Goal: Information Seeking & Learning: Learn about a topic

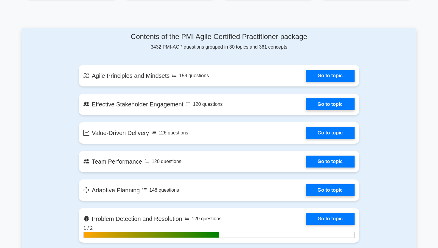
scroll to position [266, 0]
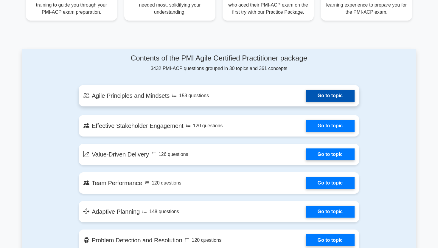
click at [323, 96] on link "Go to topic" at bounding box center [329, 96] width 49 height 12
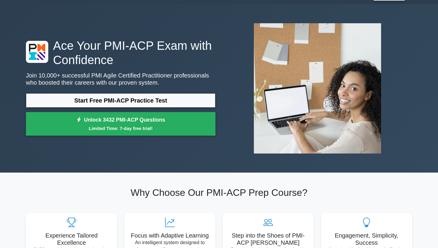
scroll to position [17, 0]
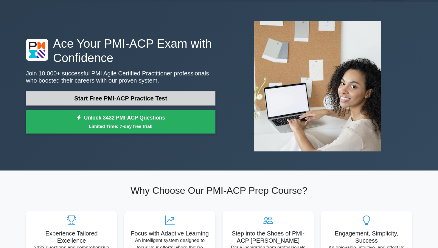
click at [103, 100] on link "Start Free PMI-ACP Practice Test" at bounding box center [120, 98] width 189 height 14
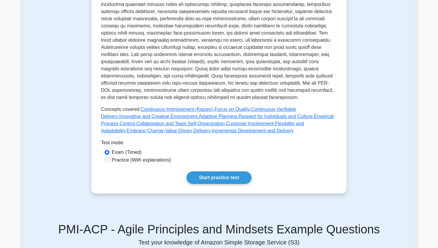
scroll to position [192, 0]
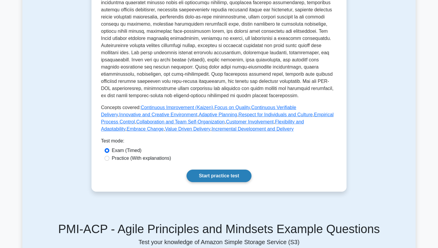
click at [206, 179] on link "Start practice test" at bounding box center [218, 175] width 65 height 13
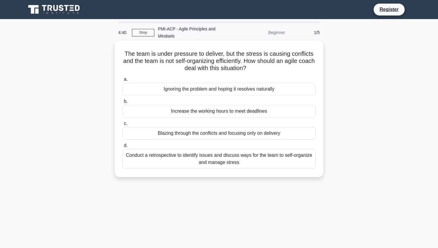
click at [197, 154] on div "Conduct a retrospective to identify issues and discuss ways for the team to sel…" at bounding box center [218, 159] width 193 height 20
click at [122, 147] on input "d. Conduct a retrospective to identify issues and discuss ways for the team to …" at bounding box center [122, 145] width 0 height 4
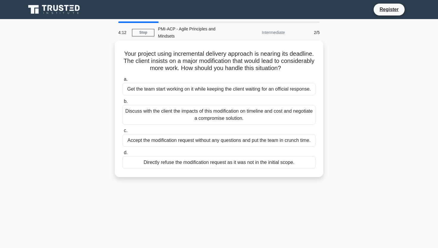
click at [221, 110] on div "Discuss with the client the impacts of this modification on timeline and cost a…" at bounding box center [218, 115] width 193 height 20
click at [122, 103] on input "b. Discuss with the client the impacts of this modification on timeline and cos…" at bounding box center [122, 101] width 0 height 4
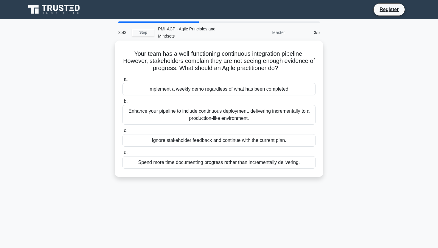
click at [246, 83] on div "Implement a weekly demo regardless of what has been completed." at bounding box center [218, 89] width 193 height 13
click at [122, 81] on input "a. Implement a weekly demo regardless of what has been completed." at bounding box center [122, 79] width 0 height 4
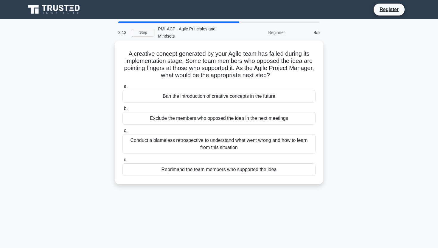
click at [276, 139] on div "Conduct a blameless retrospective to understand what went wrong and how to lear…" at bounding box center [218, 144] width 193 height 20
click at [122, 132] on input "c. Conduct a blameless retrospective to understand what went wrong and how to l…" at bounding box center [122, 131] width 0 height 4
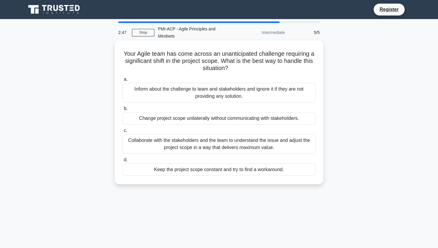
click at [278, 142] on div "Collaborate with the stakeholders and the team to understand the issue and adju…" at bounding box center [218, 144] width 193 height 20
click at [122, 132] on input "c. Collaborate with the stakeholders and the team to understand the issue and a…" at bounding box center [122, 131] width 0 height 4
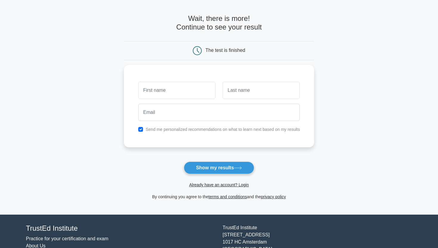
scroll to position [20, 0]
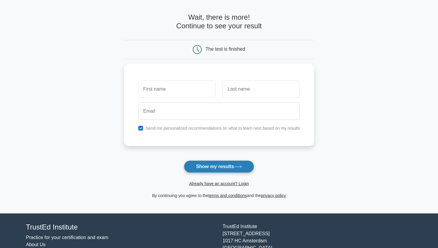
click at [235, 168] on button "Show my results" at bounding box center [219, 166] width 70 height 13
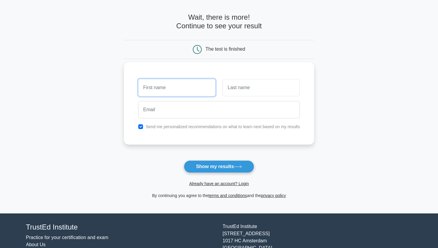
click at [171, 88] on input "text" at bounding box center [176, 87] width 77 height 17
type input "Smita"
click at [242, 90] on input "text" at bounding box center [260, 87] width 77 height 17
type input "Panigrahi"
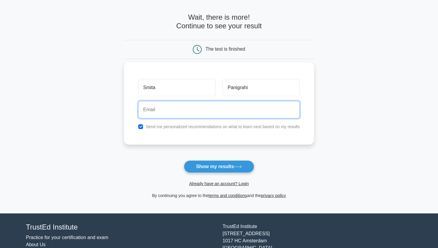
click at [182, 108] on input "email" at bounding box center [219, 109] width 162 height 17
type input "smita.panigrahi83@gmail.com"
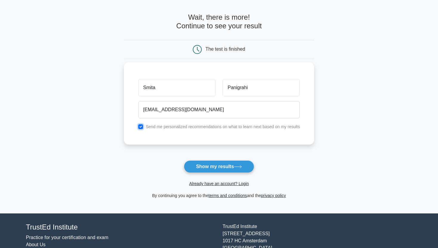
click at [141, 128] on input "checkbox" at bounding box center [140, 126] width 5 height 5
checkbox input "false"
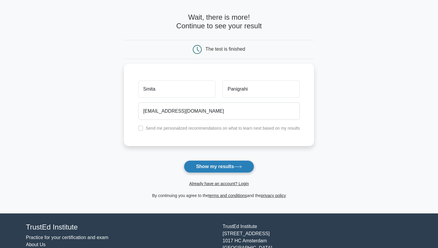
click at [214, 167] on button "Show my results" at bounding box center [219, 166] width 70 height 13
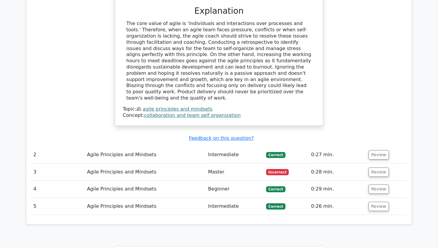
scroll to position [610, 0]
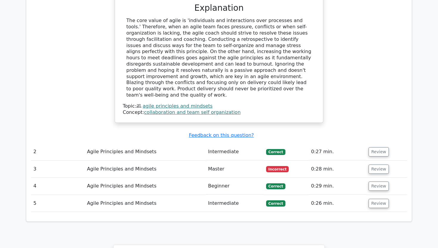
click at [277, 166] on span "Incorrect" at bounding box center [277, 169] width 23 height 6
click at [378, 164] on button "Review" at bounding box center [378, 168] width 20 height 9
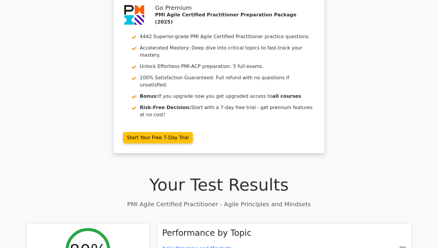
scroll to position [0, 0]
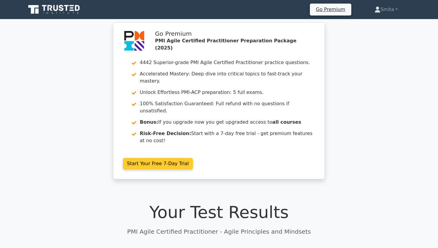
click at [148, 158] on link "Start Your Free 7-Day Trial" at bounding box center [158, 163] width 70 height 11
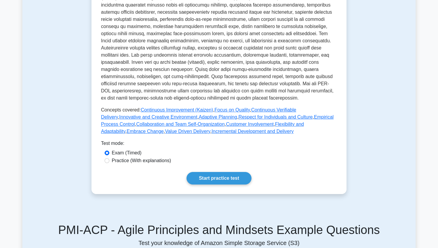
scroll to position [192, 0]
